Goal: Information Seeking & Learning: Check status

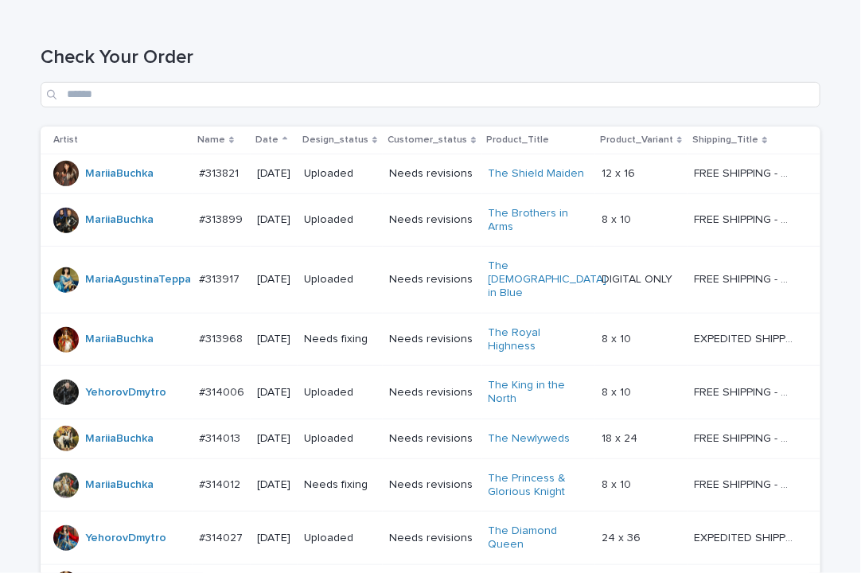
scroll to position [482, 0]
